Goal: Task Accomplishment & Management: Use online tool/utility

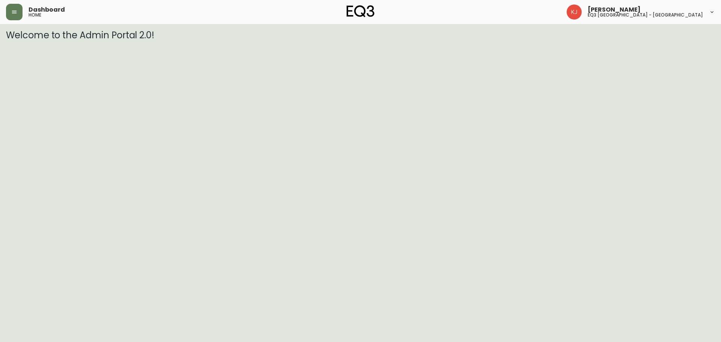
click at [21, 21] on div "Dashboard home [PERSON_NAME] eq3 [GEOGRAPHIC_DATA] - [GEOGRAPHIC_DATA]" at bounding box center [360, 12] width 709 height 24
click at [15, 19] on button "button" at bounding box center [14, 12] width 17 height 17
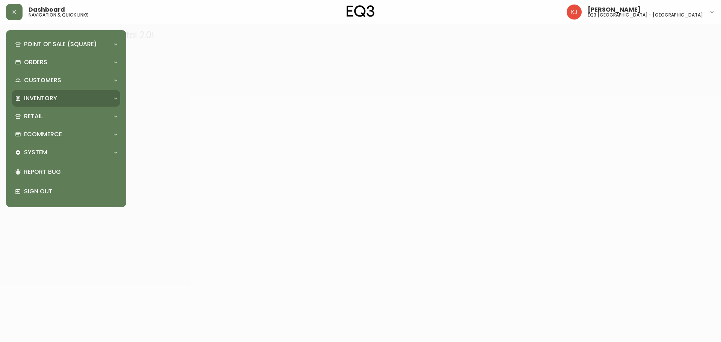
click at [66, 94] on div "Inventory" at bounding box center [62, 98] width 95 height 8
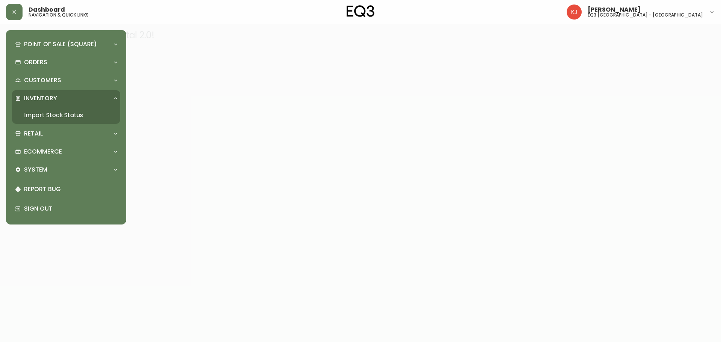
click at [68, 116] on link "Import Stock Status" at bounding box center [66, 115] width 108 height 17
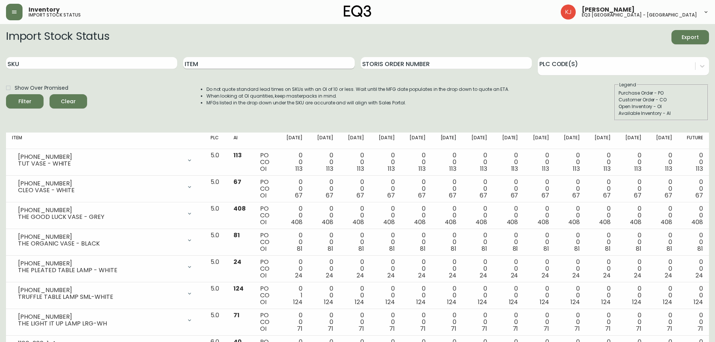
click at [260, 63] on input "Item" at bounding box center [268, 63] width 171 height 12
type input "MERINO"
click at [6, 94] on button "Filter" at bounding box center [25, 101] width 38 height 14
